Goal: Information Seeking & Learning: Find specific fact

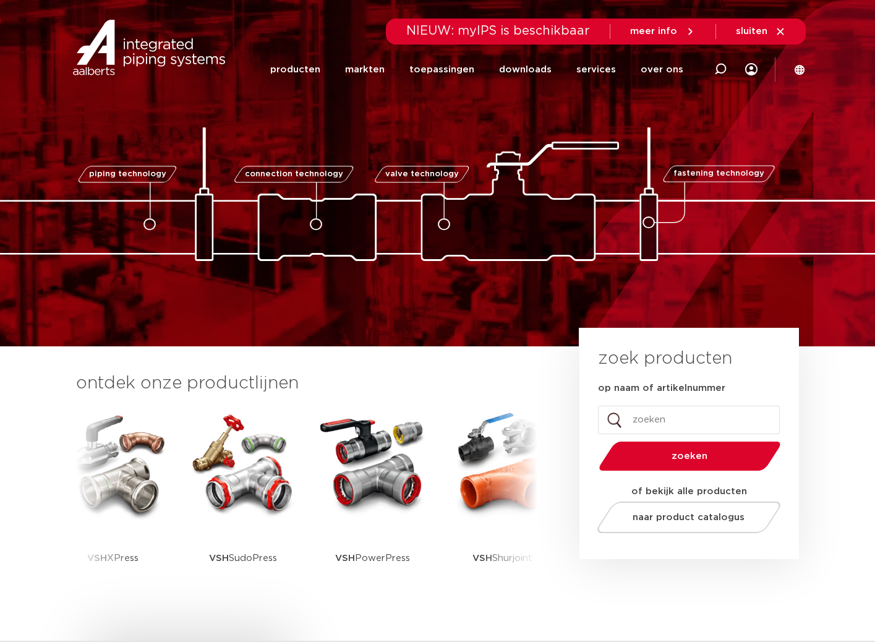
click at [668, 422] on input "op naam of artikelnummer" at bounding box center [689, 419] width 182 height 28
type input "gevelplaat"
click at [593, 440] on button "zoeken" at bounding box center [689, 456] width 192 height 32
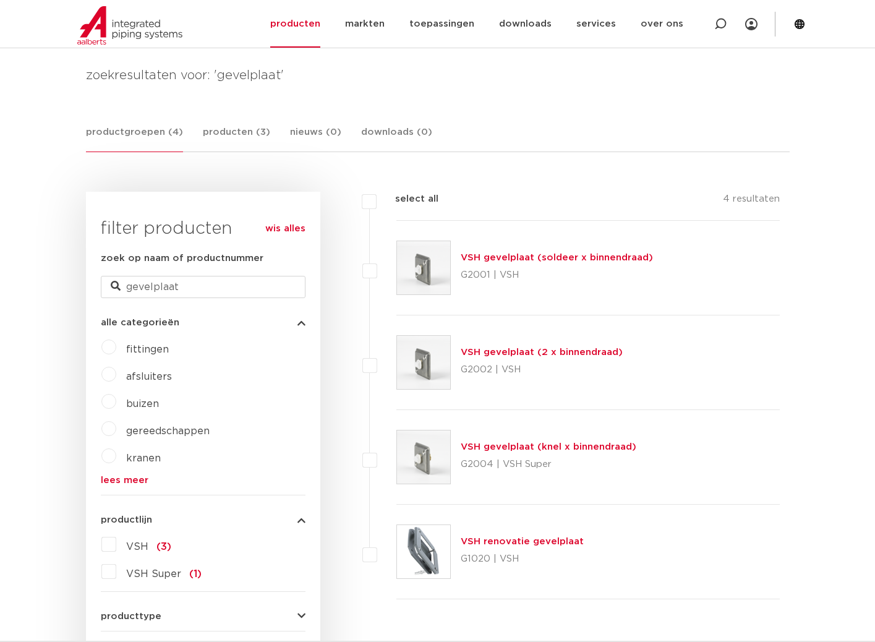
scroll to position [289, 0]
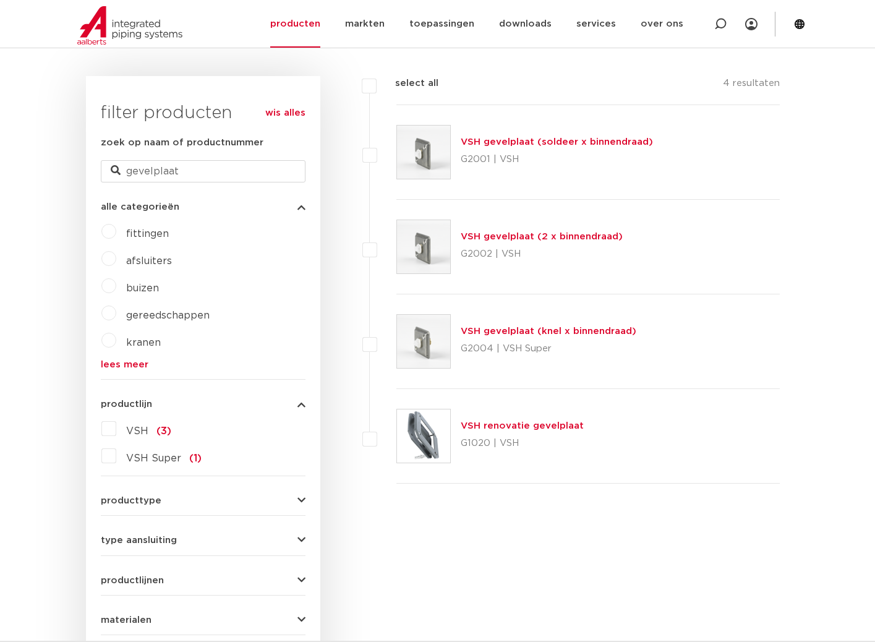
click at [564, 329] on link "VSH gevelplaat (knel x binnendraad)" at bounding box center [549, 330] width 176 height 9
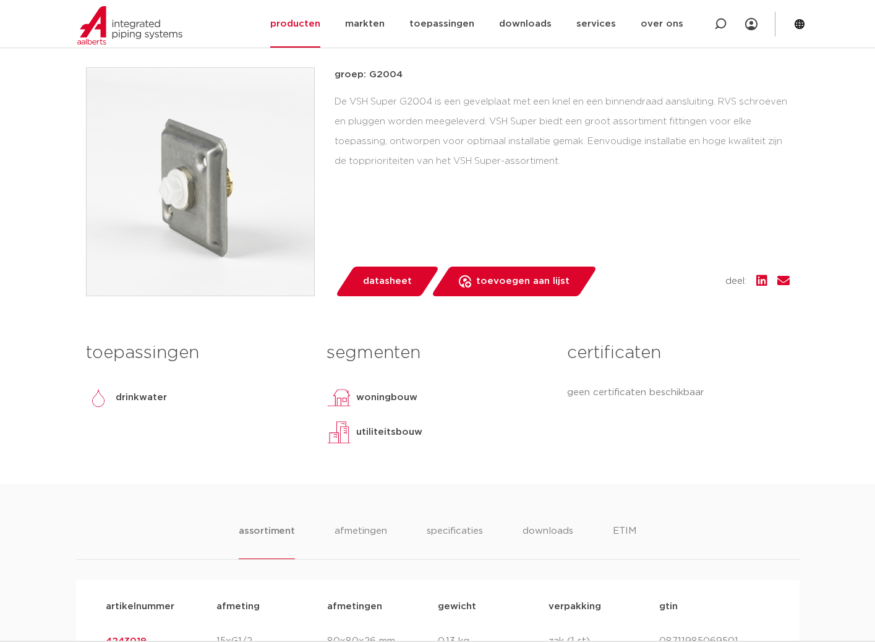
scroll to position [144, 0]
